Goal: Transaction & Acquisition: Purchase product/service

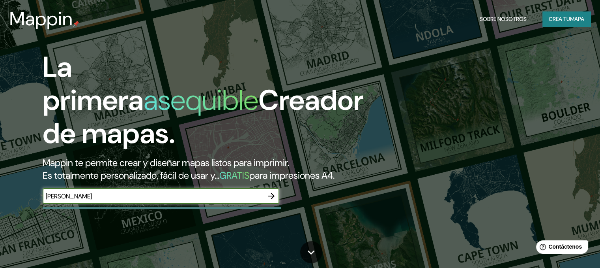
type input "[PERSON_NAME]"
click at [270, 201] on icon "button" at bounding box center [271, 195] width 9 height 9
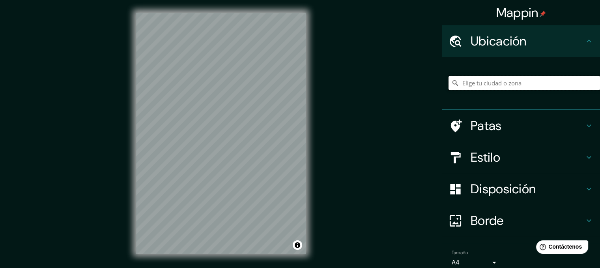
click at [484, 82] on input "Elige tu ciudad o zona" at bounding box center [525, 83] width 152 height 14
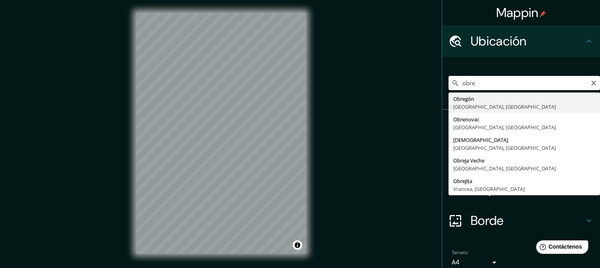
type input "[PERSON_NAME], [GEOGRAPHIC_DATA], [GEOGRAPHIC_DATA]"
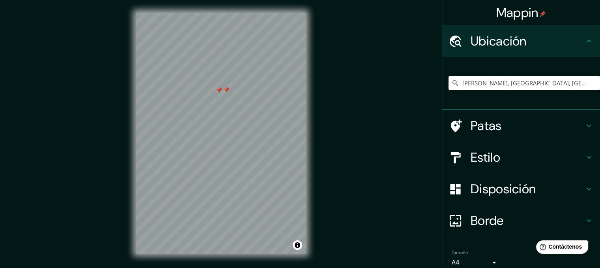
drag, startPoint x: 166, startPoint y: 10, endPoint x: 226, endPoint y: 87, distance: 97.6
click at [226, 87] on div at bounding box center [226, 89] width 6 height 6
click at [219, 91] on div at bounding box center [219, 90] width 6 height 6
drag, startPoint x: 219, startPoint y: 91, endPoint x: 219, endPoint y: 96, distance: 4.8
click at [219, 96] on div at bounding box center [219, 95] width 6 height 6
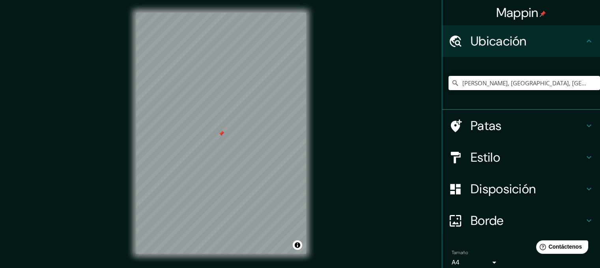
drag, startPoint x: 219, startPoint y: 92, endPoint x: 221, endPoint y: 130, distance: 38.7
click at [221, 130] on div at bounding box center [221, 133] width 6 height 6
click at [230, 144] on div at bounding box center [227, 142] width 6 height 6
click at [227, 141] on div at bounding box center [227, 142] width 6 height 6
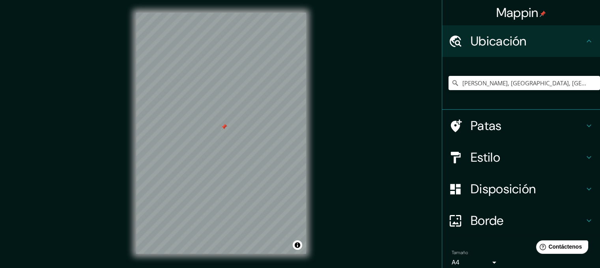
click at [225, 127] on div at bounding box center [224, 127] width 6 height 6
click at [541, 150] on h4 "Estilo" at bounding box center [528, 157] width 114 height 16
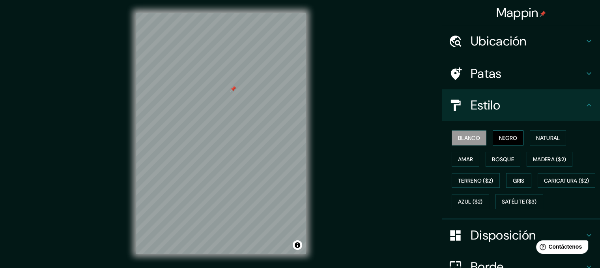
click at [513, 141] on font "Negro" at bounding box center [508, 137] width 19 height 7
click at [546, 134] on font "Natural" at bounding box center [548, 137] width 24 height 7
click at [480, 155] on div "Blanco Negro Natural [PERSON_NAME] ($2) Terreno ($2) Gris Caricatura ($2) Azul …" at bounding box center [525, 169] width 152 height 85
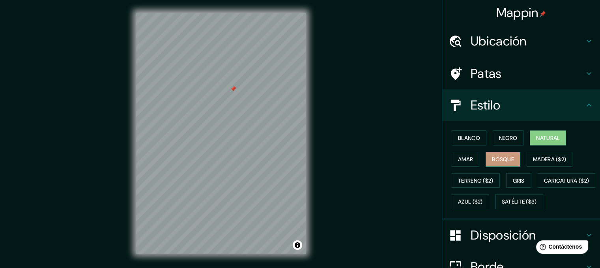
click at [486, 155] on button "Bosque" at bounding box center [503, 159] width 35 height 15
click at [470, 157] on button "Amar" at bounding box center [466, 159] width 28 height 15
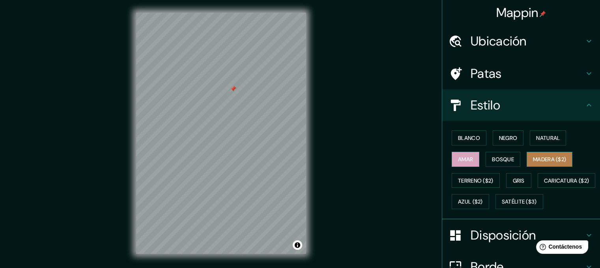
click at [551, 157] on font "Madera ($2)" at bounding box center [549, 159] width 33 height 7
click at [522, 177] on button "Gris" at bounding box center [518, 180] width 25 height 15
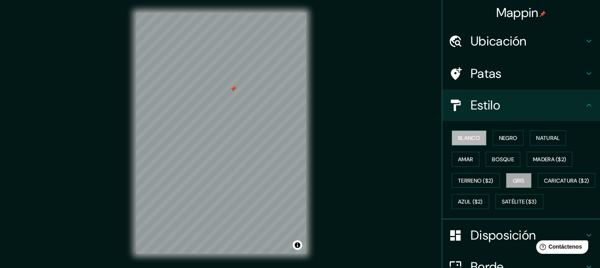
click at [475, 134] on font "Blanco" at bounding box center [469, 137] width 22 height 7
click at [289, 255] on div "© Mapbox © OpenStreetMap Improve this map" at bounding box center [221, 133] width 195 height 266
click at [585, 73] on icon at bounding box center [589, 73] width 9 height 9
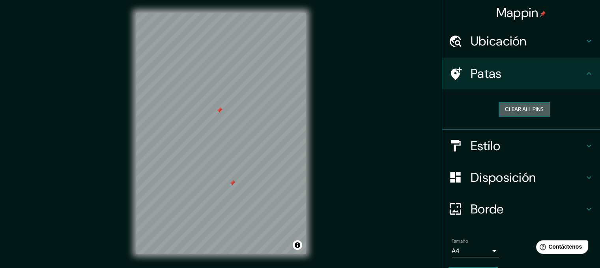
click at [534, 107] on button "Clear all pins" at bounding box center [524, 109] width 51 height 15
click at [494, 67] on h4 "Patas" at bounding box center [528, 74] width 114 height 16
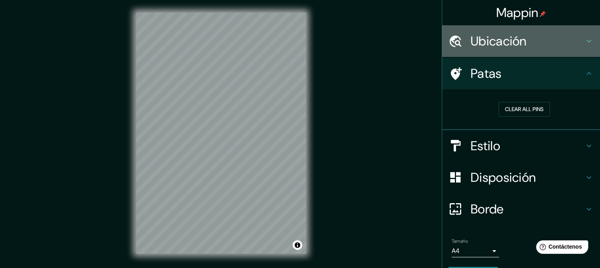
click at [506, 43] on font "Ubicación" at bounding box center [499, 41] width 56 height 17
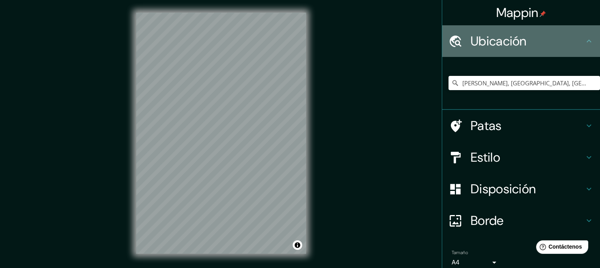
click at [507, 43] on font "Ubicación" at bounding box center [499, 41] width 56 height 17
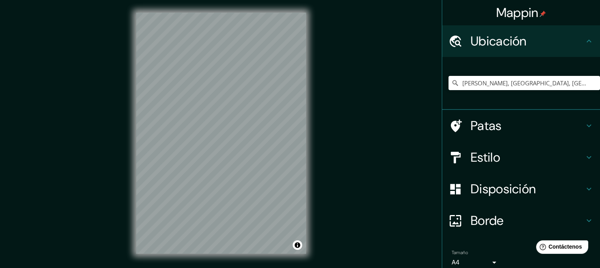
click at [492, 212] on font "Borde" at bounding box center [487, 220] width 33 height 17
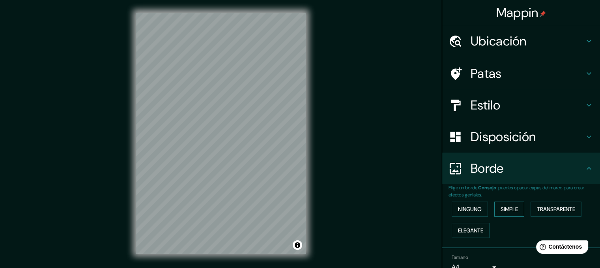
click at [512, 207] on font "Simple" at bounding box center [509, 208] width 17 height 7
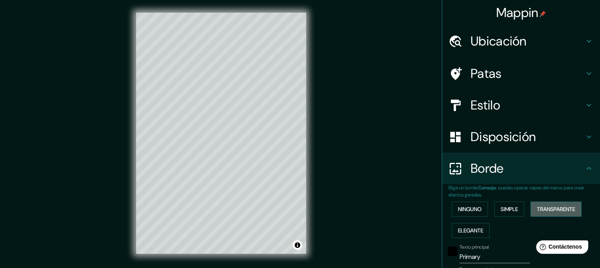
click at [545, 205] on font "Transparente" at bounding box center [556, 208] width 38 height 7
click at [474, 227] on font "Elegante" at bounding box center [470, 230] width 25 height 7
click at [466, 215] on button "Ninguno" at bounding box center [470, 208] width 36 height 15
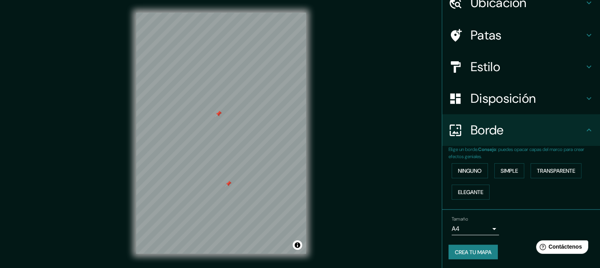
click at [216, 115] on div at bounding box center [219, 114] width 6 height 6
click at [218, 112] on div at bounding box center [219, 114] width 6 height 6
click at [467, 247] on font "Crea tu mapa" at bounding box center [473, 252] width 37 height 10
click at [478, 190] on font "Elegante" at bounding box center [470, 191] width 25 height 7
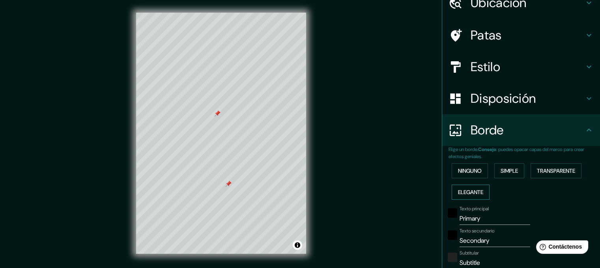
click at [478, 190] on font "Elegante" at bounding box center [470, 191] width 25 height 7
type input "172"
type input "34"
type input "17"
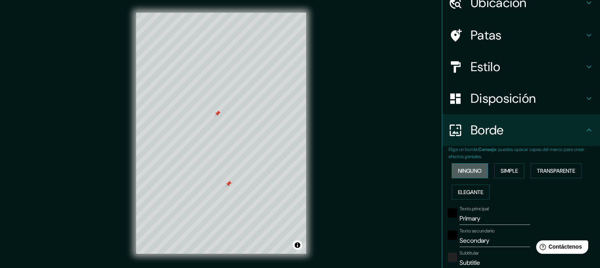
click at [469, 171] on font "Ninguno" at bounding box center [470, 170] width 24 height 7
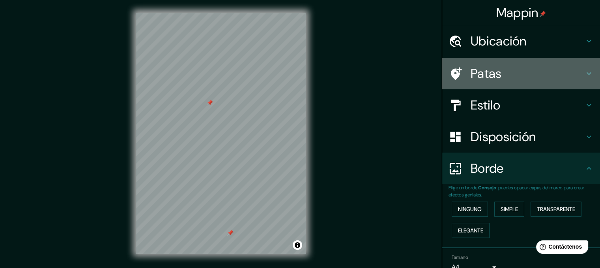
click at [585, 67] on div "Patas" at bounding box center [521, 74] width 158 height 32
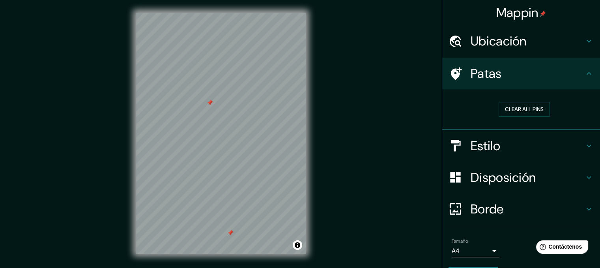
click at [585, 70] on icon at bounding box center [589, 73] width 9 height 9
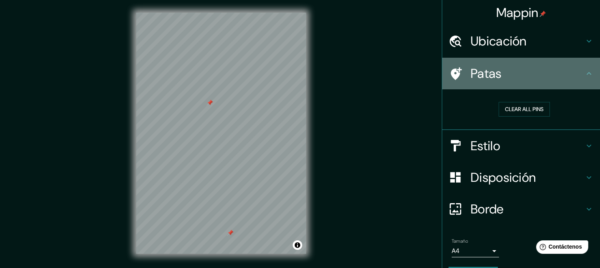
click at [585, 67] on div "Patas" at bounding box center [521, 74] width 158 height 32
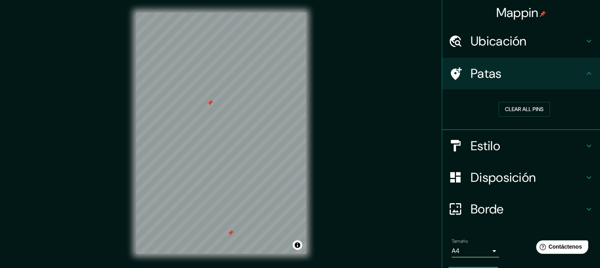
click at [585, 69] on icon at bounding box center [589, 73] width 9 height 9
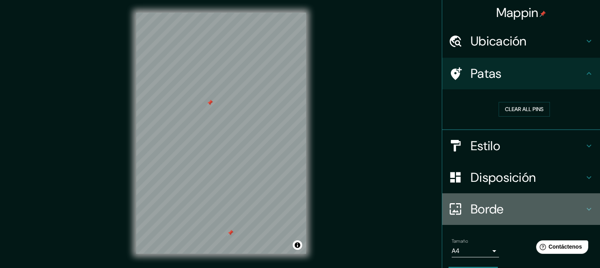
click at [549, 204] on h4 "Borde" at bounding box center [528, 209] width 114 height 16
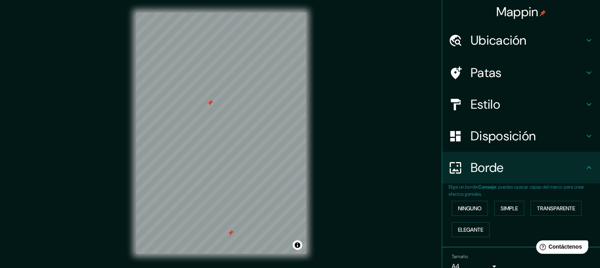
click at [574, 130] on h4 "Disposición" at bounding box center [528, 136] width 114 height 16
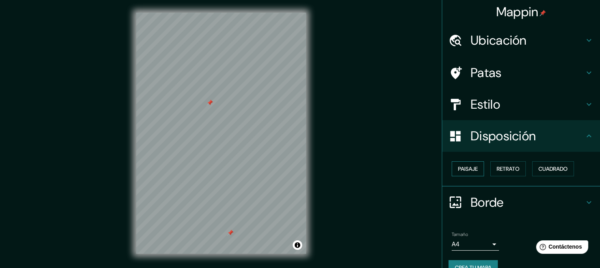
click at [476, 167] on button "Paisaje" at bounding box center [468, 168] width 32 height 15
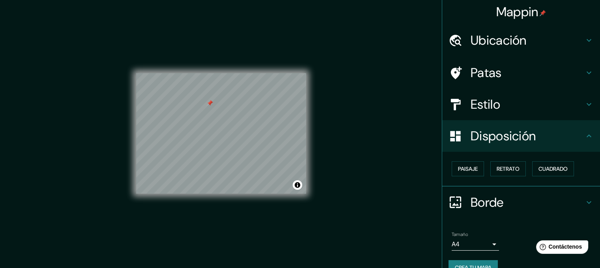
click at [523, 166] on div "Paisaje Retrato Cuadrado" at bounding box center [525, 168] width 152 height 21
click at [539, 166] on font "Cuadrado" at bounding box center [553, 168] width 29 height 7
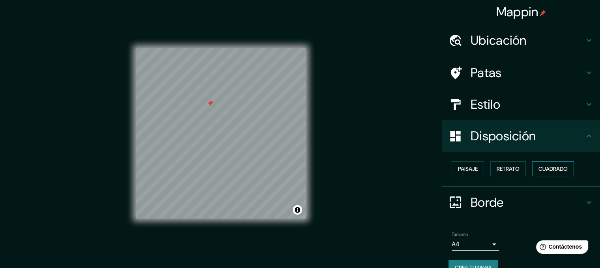
click at [539, 166] on font "Cuadrado" at bounding box center [553, 168] width 29 height 7
click at [466, 166] on font "Paisaje" at bounding box center [468, 168] width 20 height 7
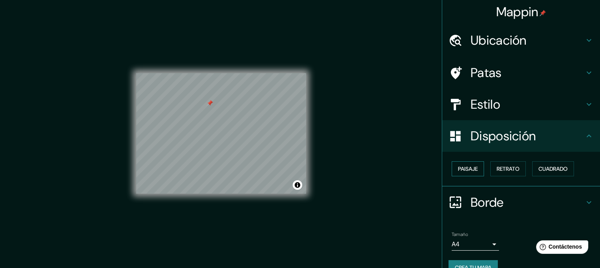
click at [467, 166] on font "Paisaje" at bounding box center [468, 168] width 20 height 7
click at [497, 167] on font "Retrato" at bounding box center [508, 168] width 23 height 7
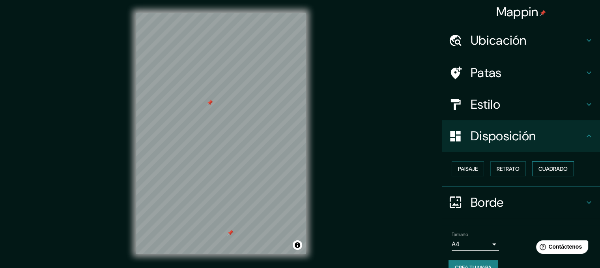
click at [539, 165] on font "Cuadrado" at bounding box center [553, 168] width 29 height 7
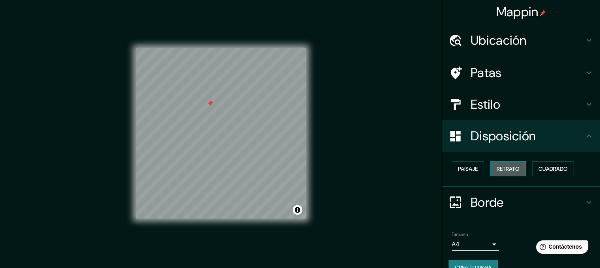
click at [502, 171] on font "Retrato" at bounding box center [508, 168] width 23 height 7
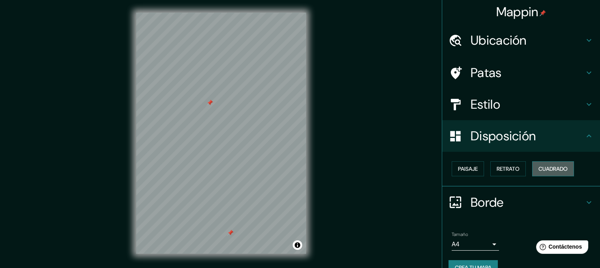
click at [539, 165] on font "Cuadrado" at bounding box center [553, 168] width 29 height 7
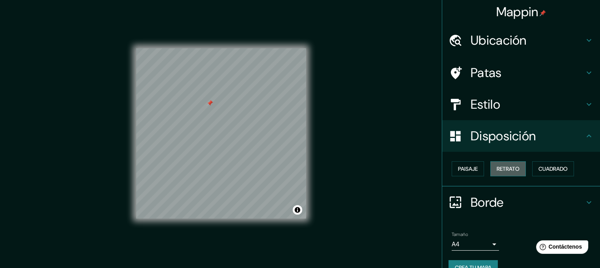
click at [515, 164] on font "Retrato" at bounding box center [508, 168] width 23 height 10
